Goal: Task Accomplishment & Management: Use online tool/utility

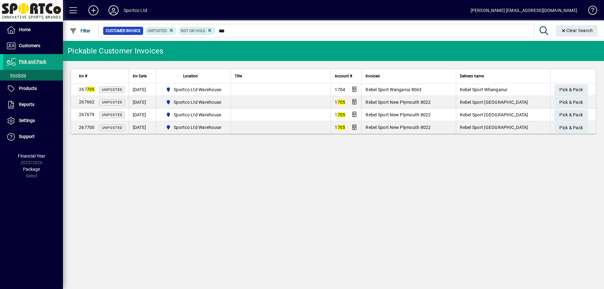
click at [218, 32] on input "***" at bounding box center [372, 30] width 314 height 9
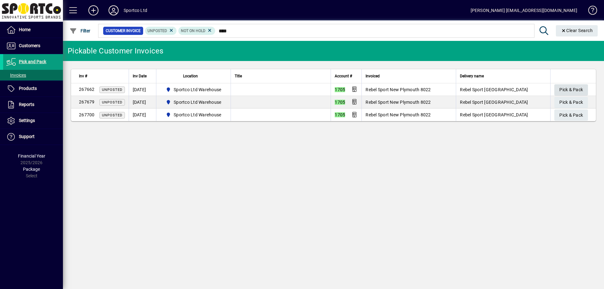
type input "****"
click at [566, 89] on span "Pick & Pack" at bounding box center [571, 90] width 24 height 10
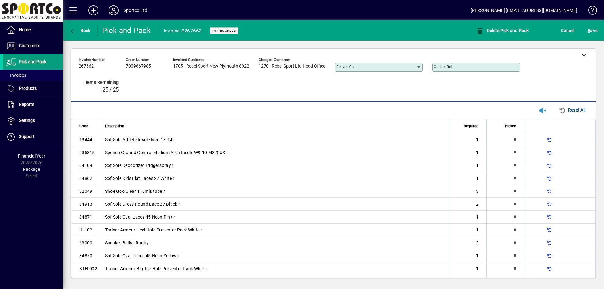
type input "*"
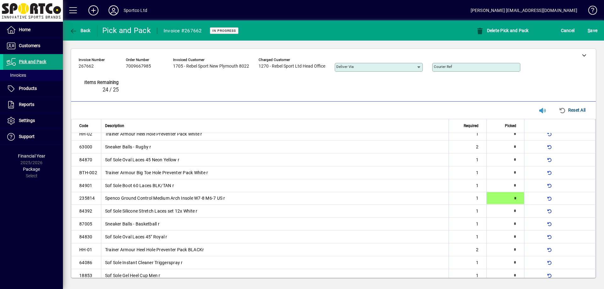
type input "*"
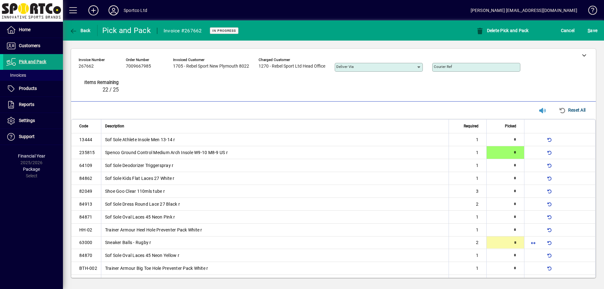
type input "*"
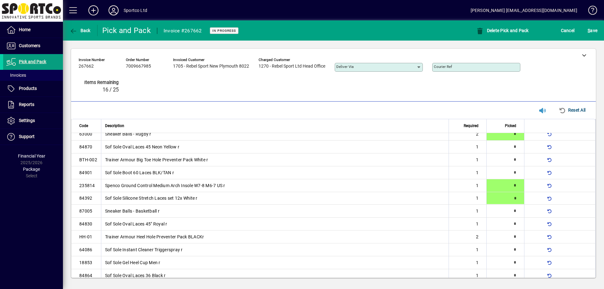
type input "*"
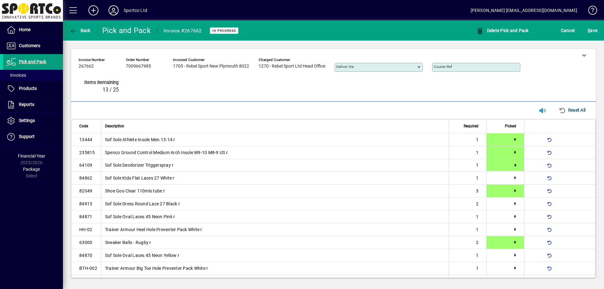
type input "*"
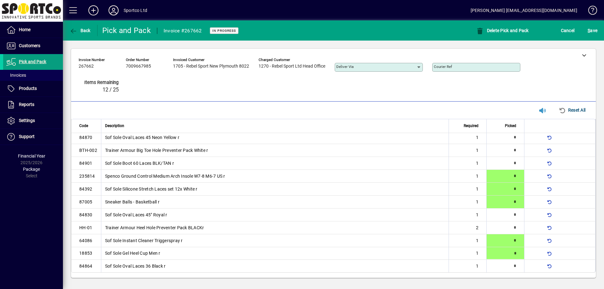
type input "*"
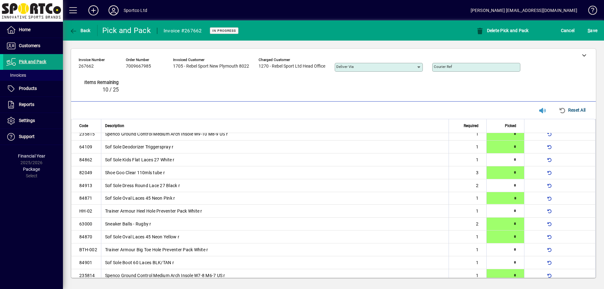
type input "*"
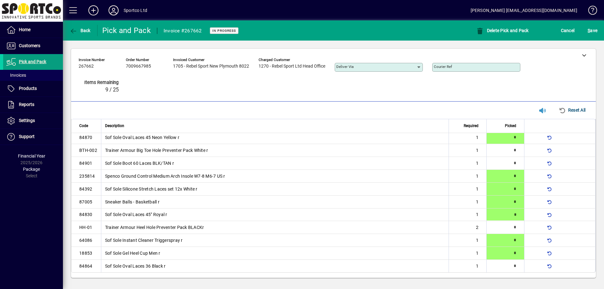
type input "*"
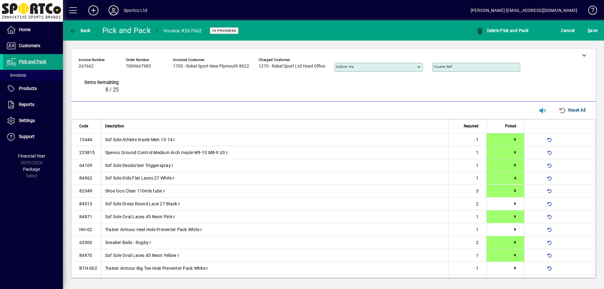
type input "*"
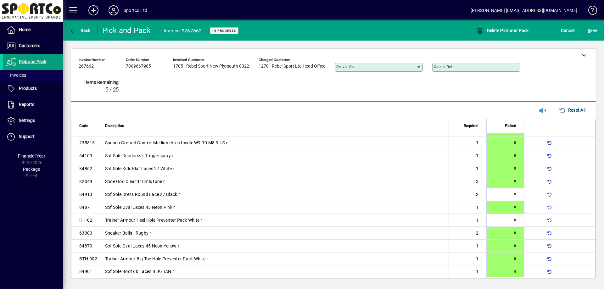
scroll to position [118, 0]
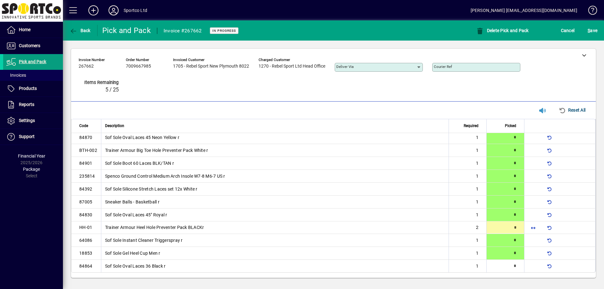
type input "*"
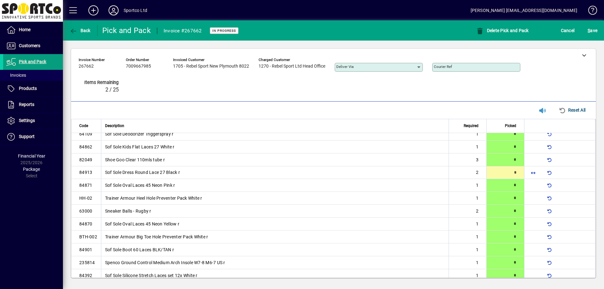
type input "*"
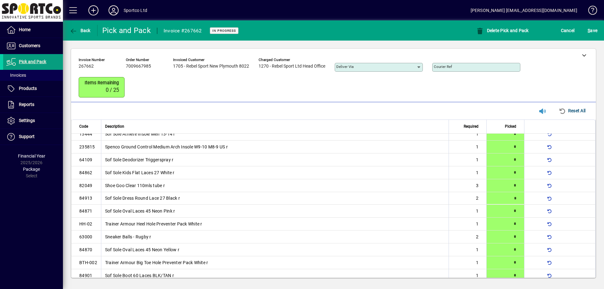
type input "*"
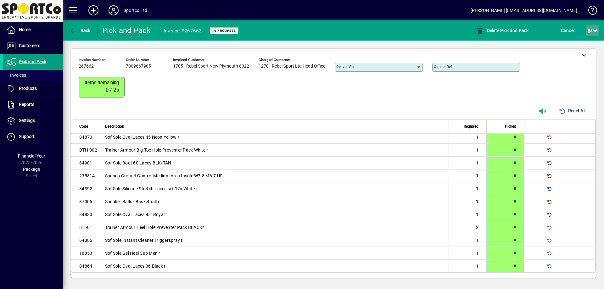
click at [589, 33] on span "S ave" at bounding box center [592, 30] width 10 height 10
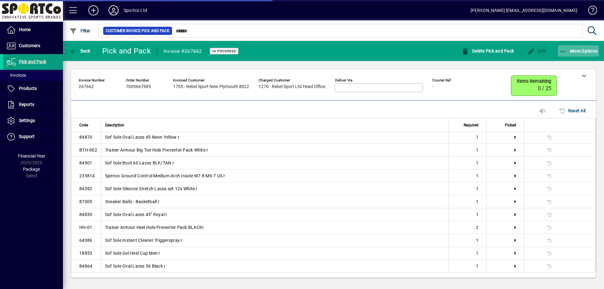
scroll to position [103, 0]
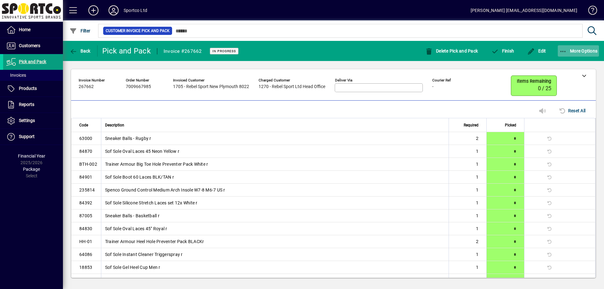
click at [568, 52] on span "More Options" at bounding box center [578, 50] width 38 height 5
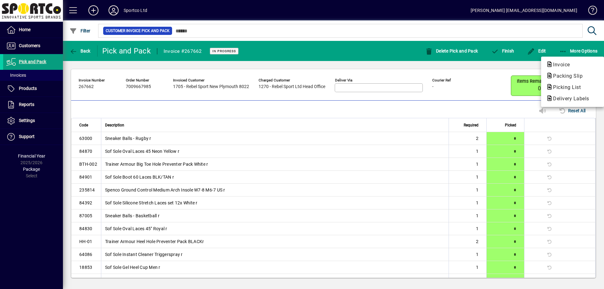
click at [547, 74] on icon "button" at bounding box center [549, 76] width 7 height 6
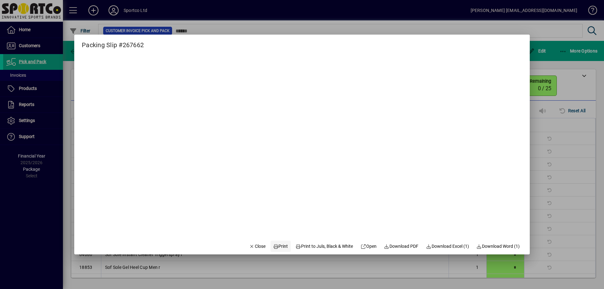
click at [273, 247] on icon at bounding box center [276, 246] width 6 height 4
click at [254, 247] on span "Close" at bounding box center [257, 246] width 16 height 7
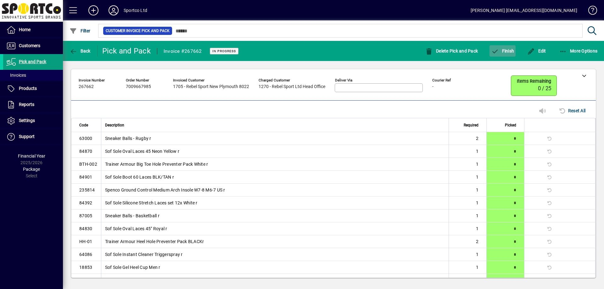
click at [513, 56] on span "button" at bounding box center [502, 50] width 26 height 15
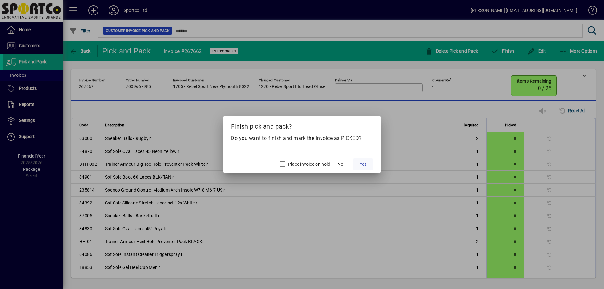
click at [362, 165] on span "Yes" at bounding box center [362, 164] width 7 height 7
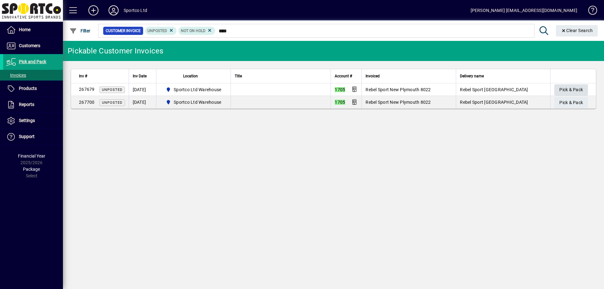
type input "****"
click at [558, 86] on span "button" at bounding box center [571, 89] width 34 height 15
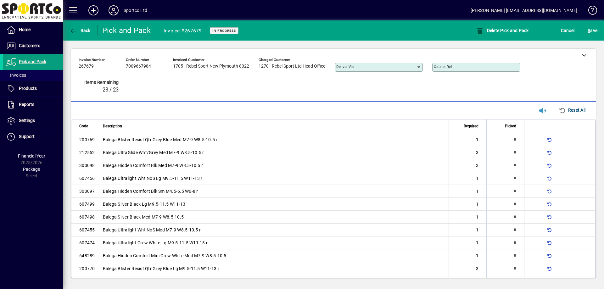
type input "*"
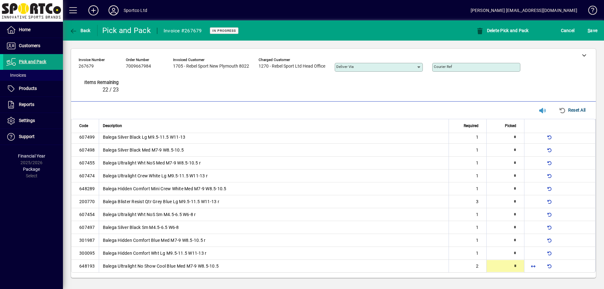
type input "*"
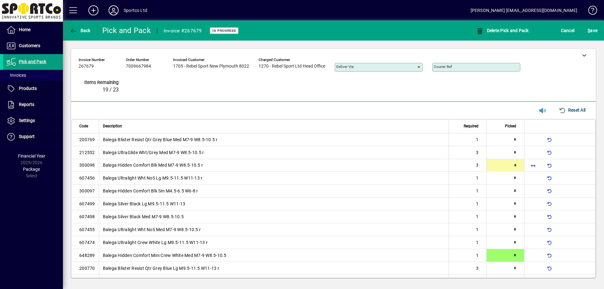
type input "*"
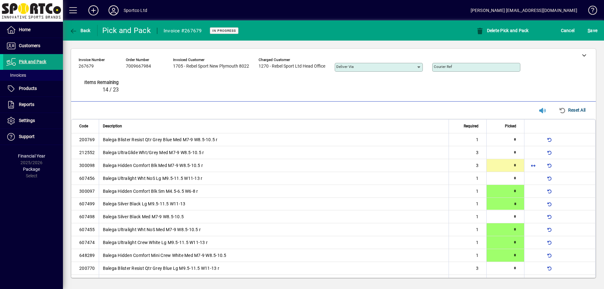
type input "*"
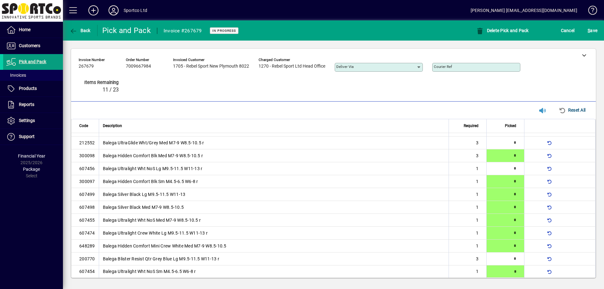
type input "*"
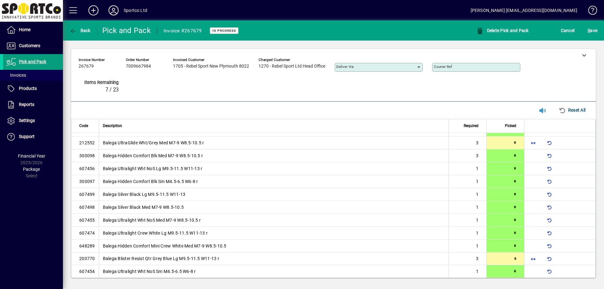
type input "*"
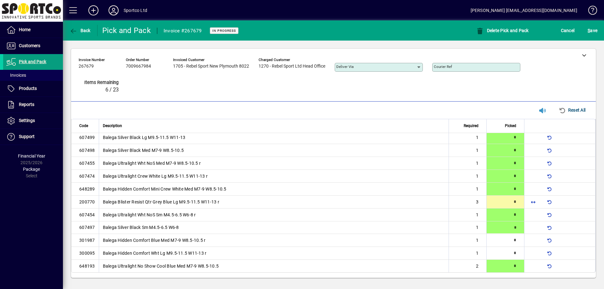
type input "*"
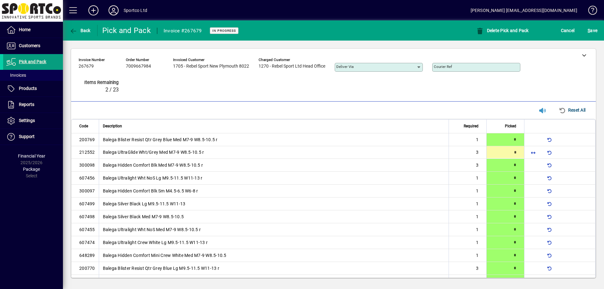
type input "*"
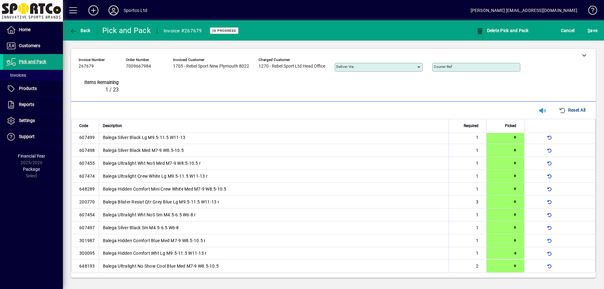
type input "*"
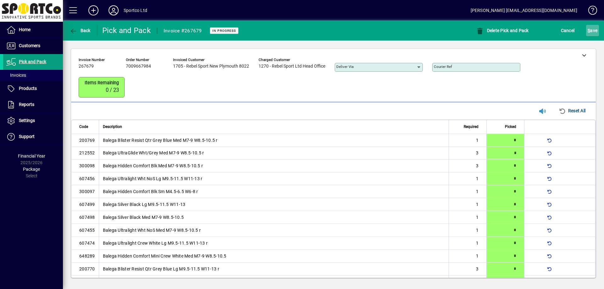
click at [592, 27] on span "S ave" at bounding box center [592, 30] width 10 height 10
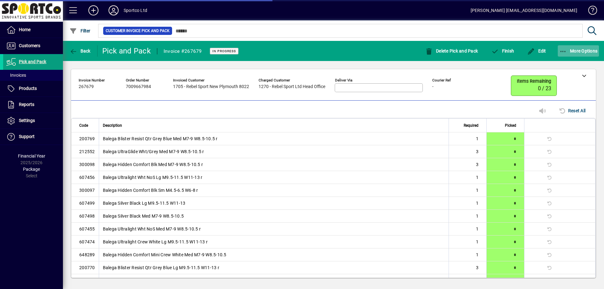
click at [566, 48] on icon "button" at bounding box center [563, 51] width 8 height 6
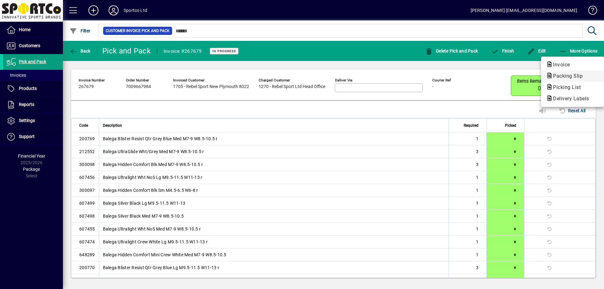
click at [552, 76] on icon "button" at bounding box center [549, 76] width 7 height 6
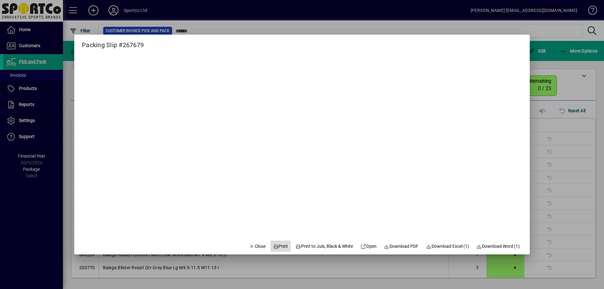
click at [273, 249] on span "Print" at bounding box center [280, 246] width 15 height 7
click at [257, 246] on span "Close" at bounding box center [257, 246] width 16 height 7
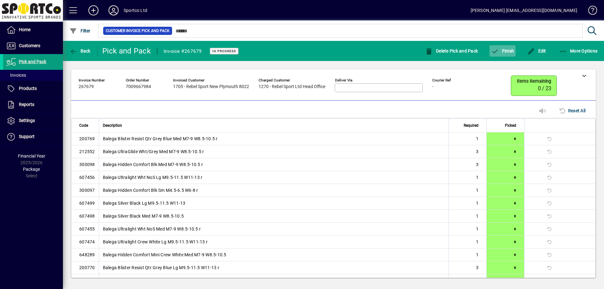
click at [508, 49] on span "Finish" at bounding box center [502, 50] width 23 height 5
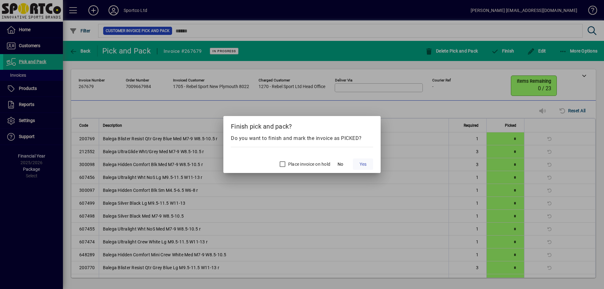
click at [362, 162] on span "Yes" at bounding box center [362, 164] width 7 height 7
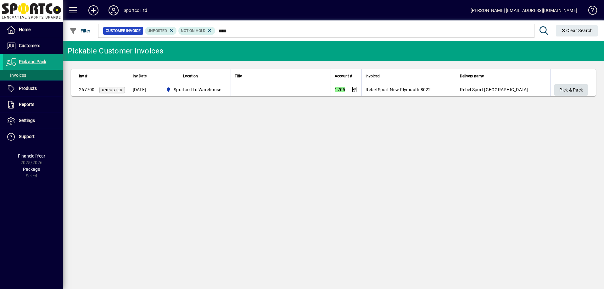
type input "****"
click at [560, 88] on span "Pick & Pack" at bounding box center [571, 90] width 24 height 10
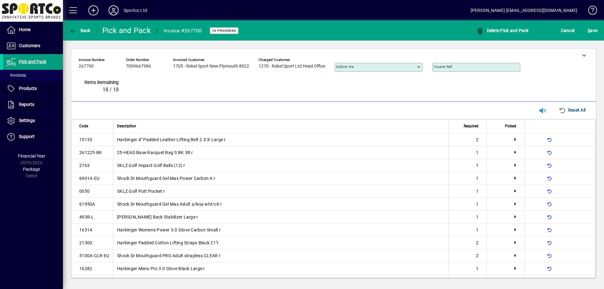
type input "*"
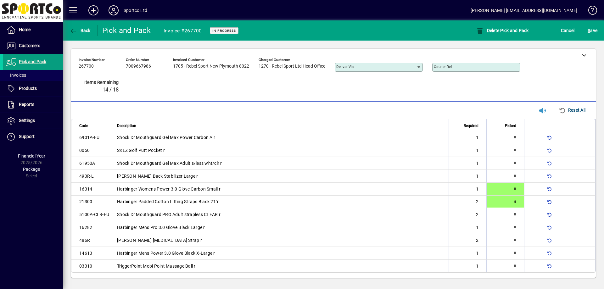
type input "*"
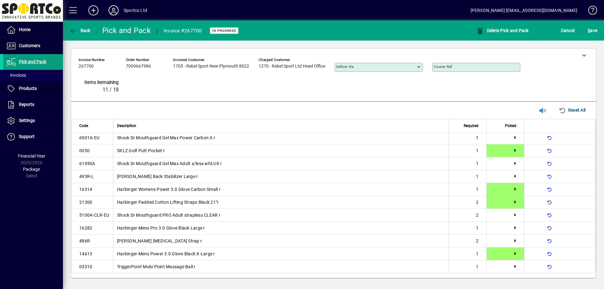
type input "*"
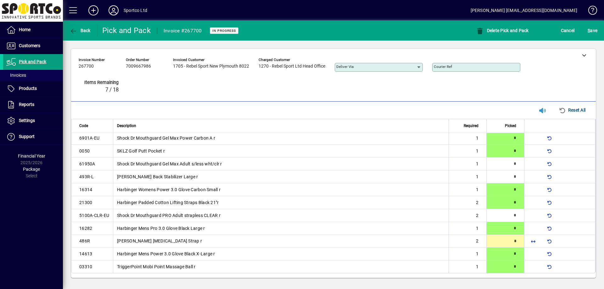
type input "*"
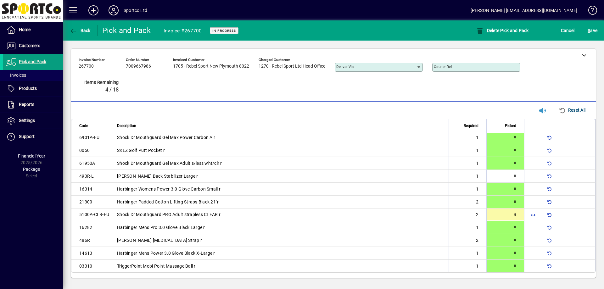
type input "*"
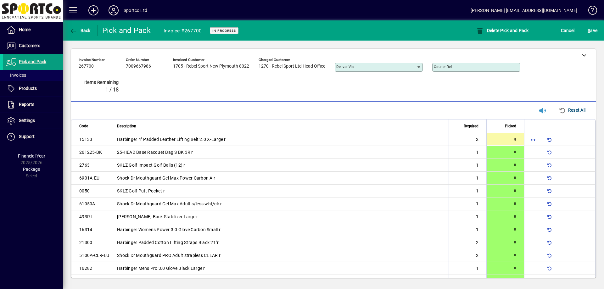
type input "*"
click at [598, 30] on span "submit" at bounding box center [592, 30] width 13 height 15
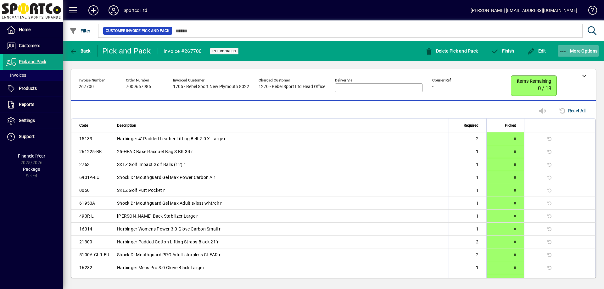
click at [560, 47] on span "button" at bounding box center [578, 50] width 42 height 15
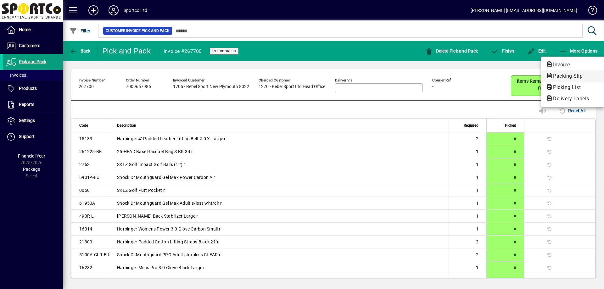
click at [563, 73] on span "Packing Slip" at bounding box center [566, 76] width 40 height 6
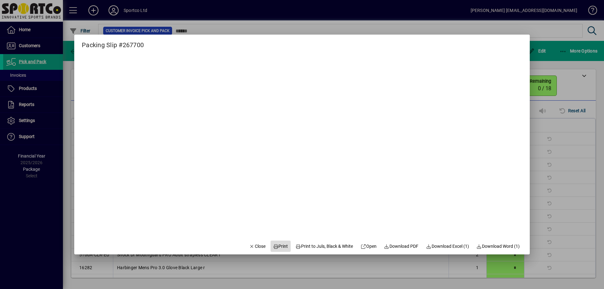
click at [273, 247] on icon at bounding box center [276, 246] width 6 height 4
click at [249, 248] on span "Close" at bounding box center [257, 246] width 16 height 7
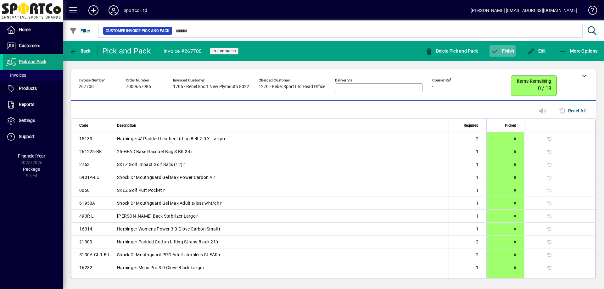
click at [505, 55] on span "button" at bounding box center [502, 50] width 26 height 15
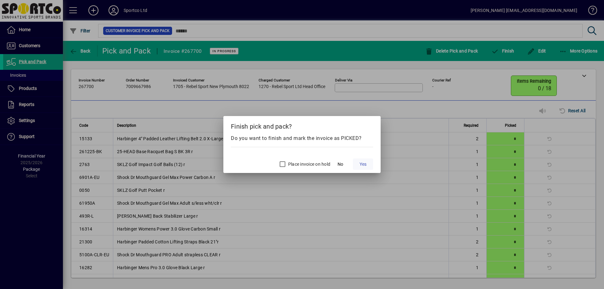
click at [369, 162] on span at bounding box center [363, 164] width 20 height 15
